Goal: Check status

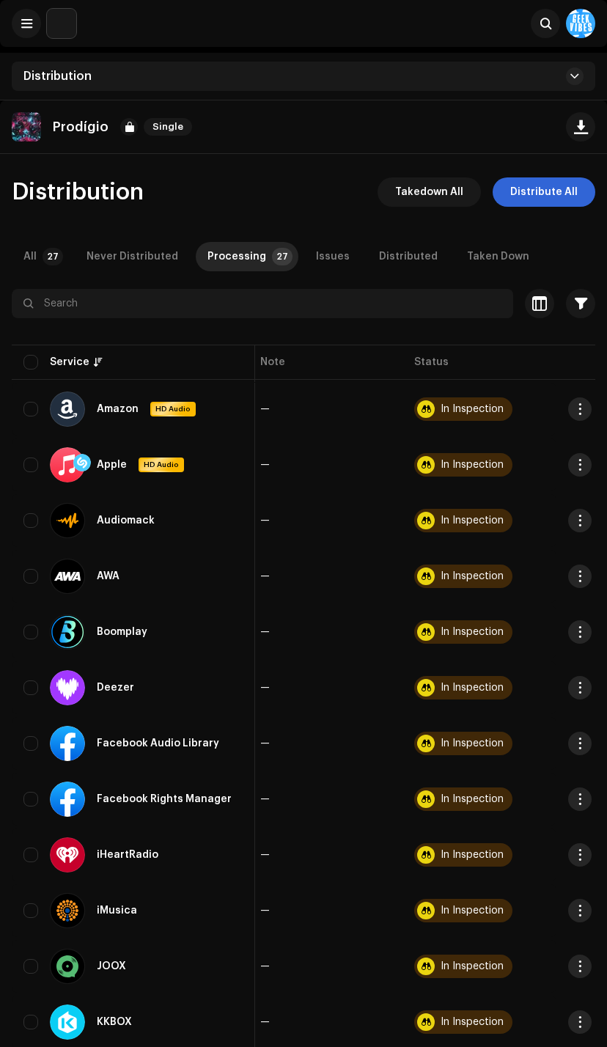
scroll to position [0, 315]
click at [18, 64] on div "Distribution" at bounding box center [304, 76] width 584 height 29
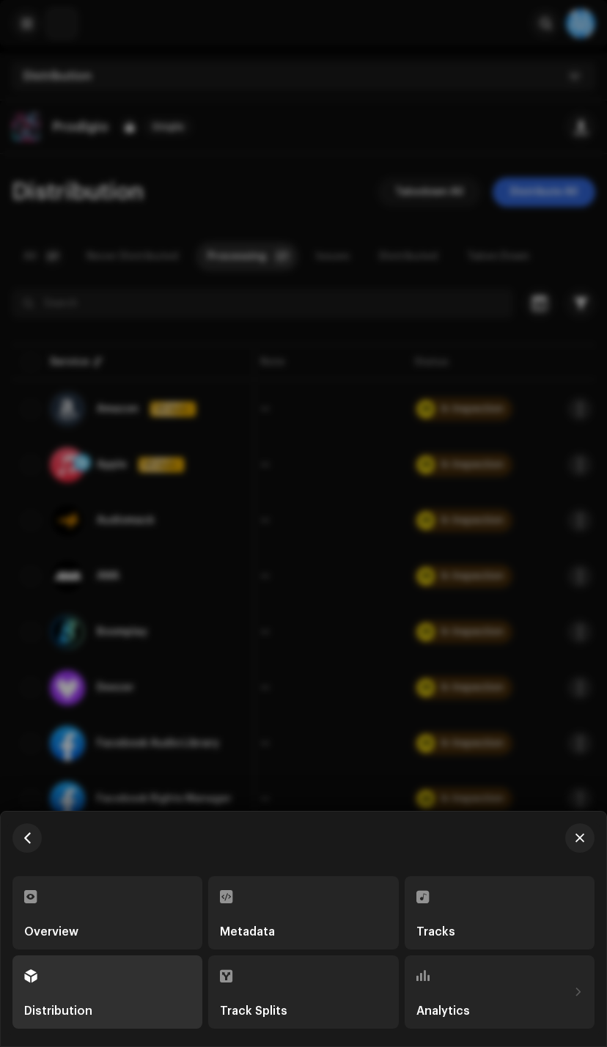
click at [136, 892] on div "Overview" at bounding box center [107, 913] width 166 height 50
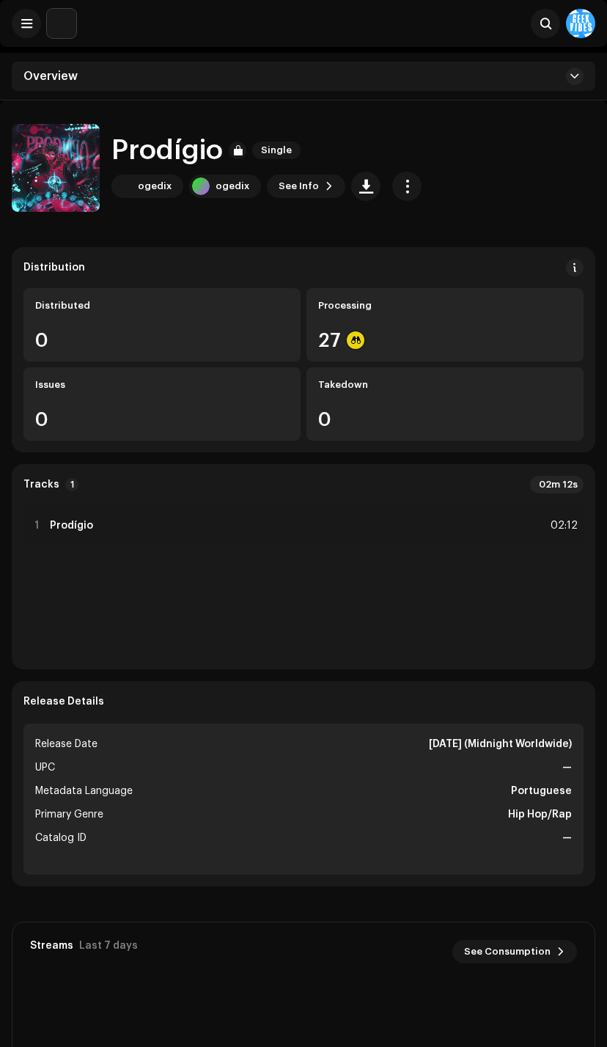
click at [15, 32] on button at bounding box center [26, 23] width 29 height 29
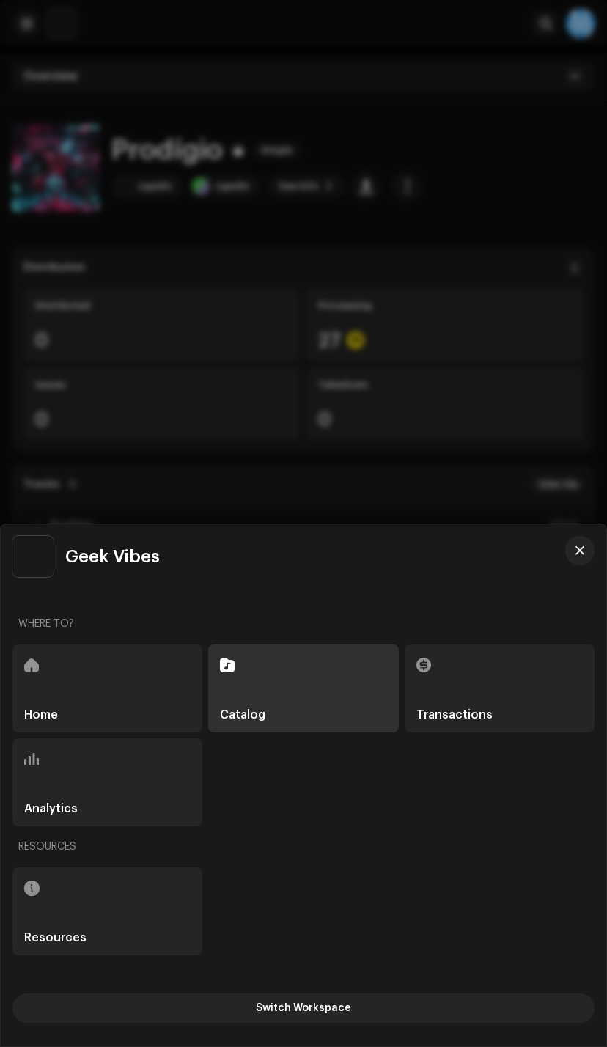
click at [119, 652] on div "Home" at bounding box center [107, 688] width 190 height 88
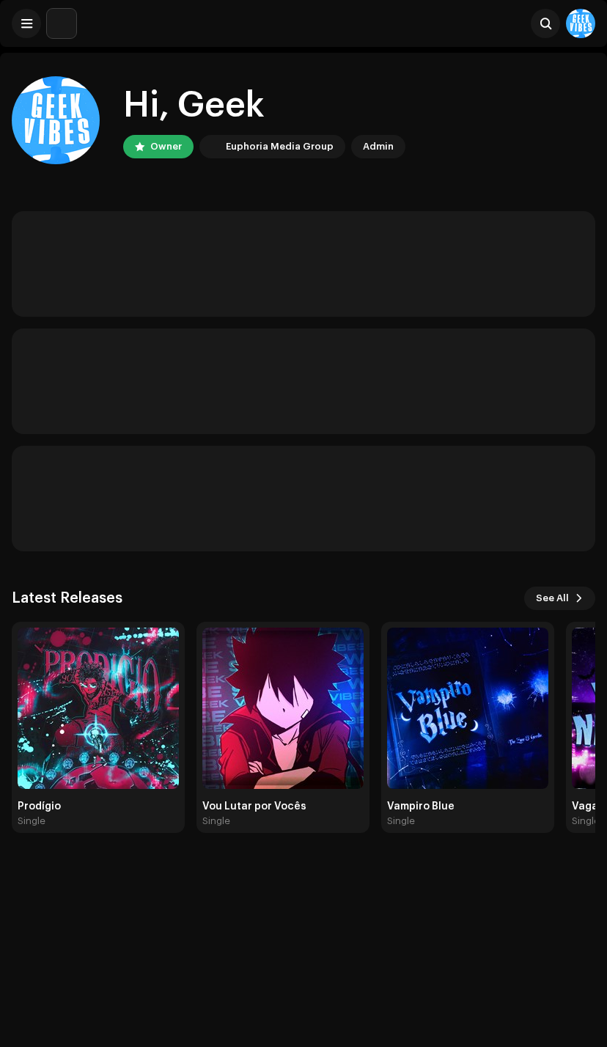
click at [121, 764] on img at bounding box center [98, 708] width 161 height 161
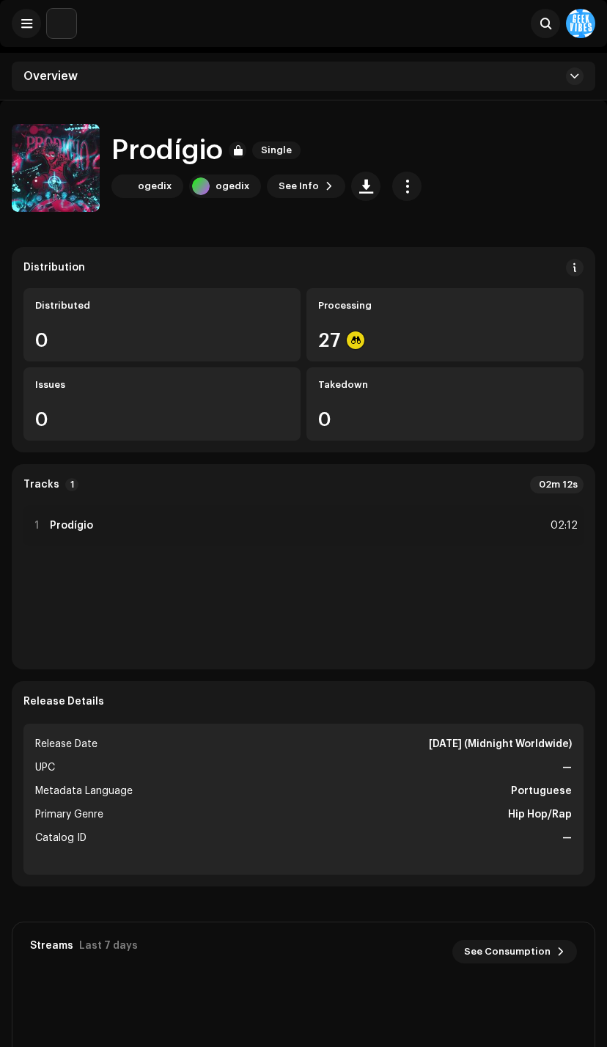
click at [62, 153] on img at bounding box center [56, 168] width 88 height 88
click at [34, 185] on img at bounding box center [56, 168] width 88 height 88
click at [62, 177] on button "button" at bounding box center [55, 170] width 29 height 29
